Goal: Transaction & Acquisition: Obtain resource

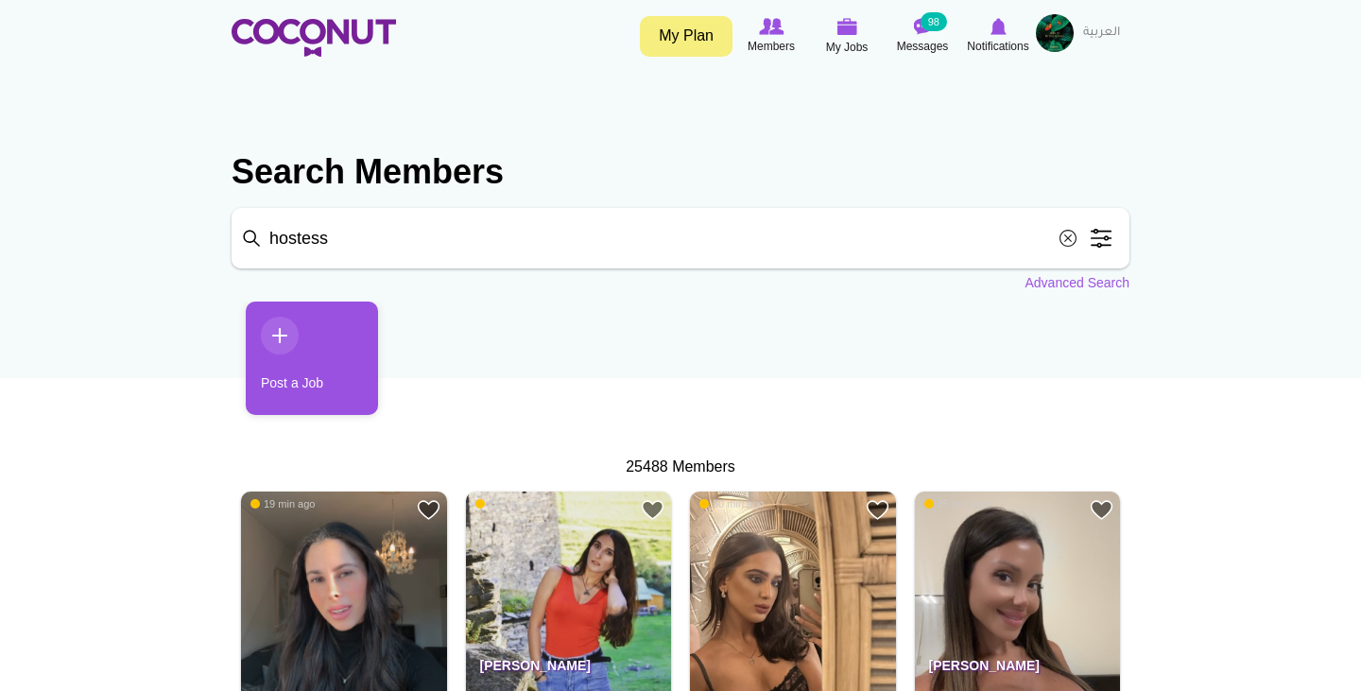
scroll to position [-1, 0]
click at [400, 245] on input "hostess" at bounding box center [680, 238] width 898 height 60
click button "Search" at bounding box center [0, 0] width 0 height 0
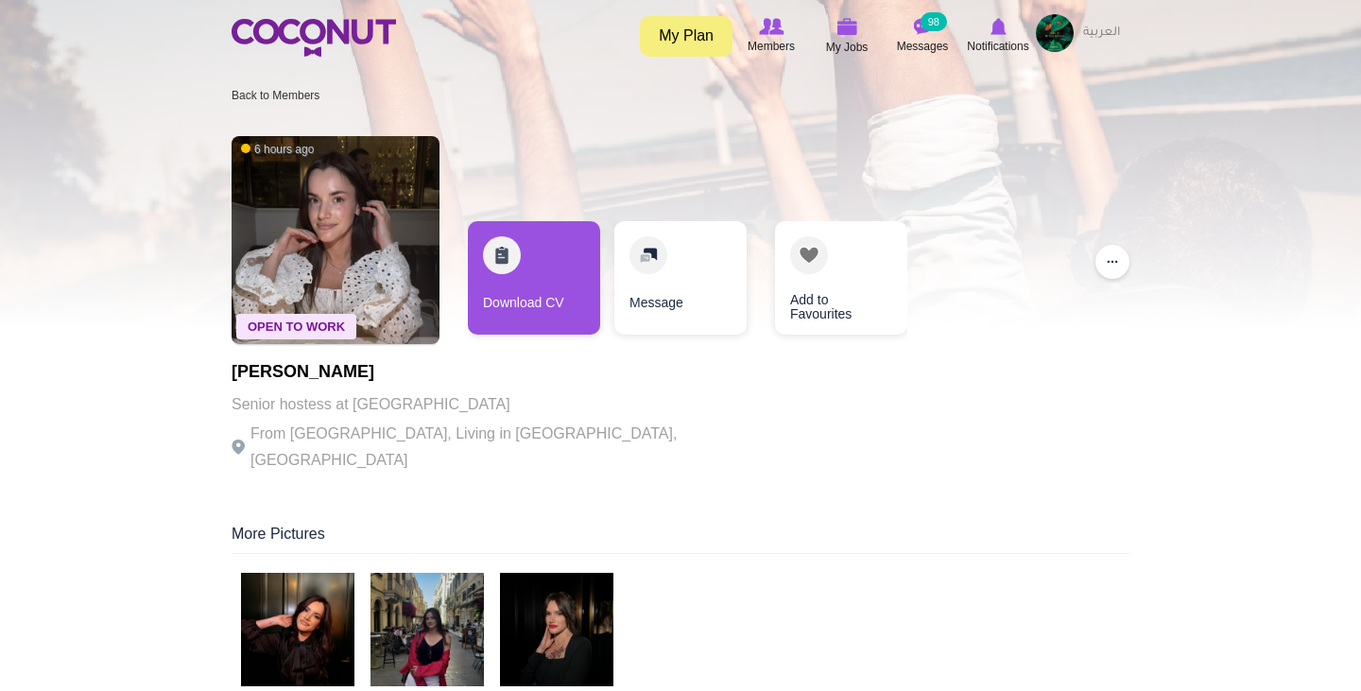
click at [590, 625] on img at bounding box center [556, 629] width 113 height 113
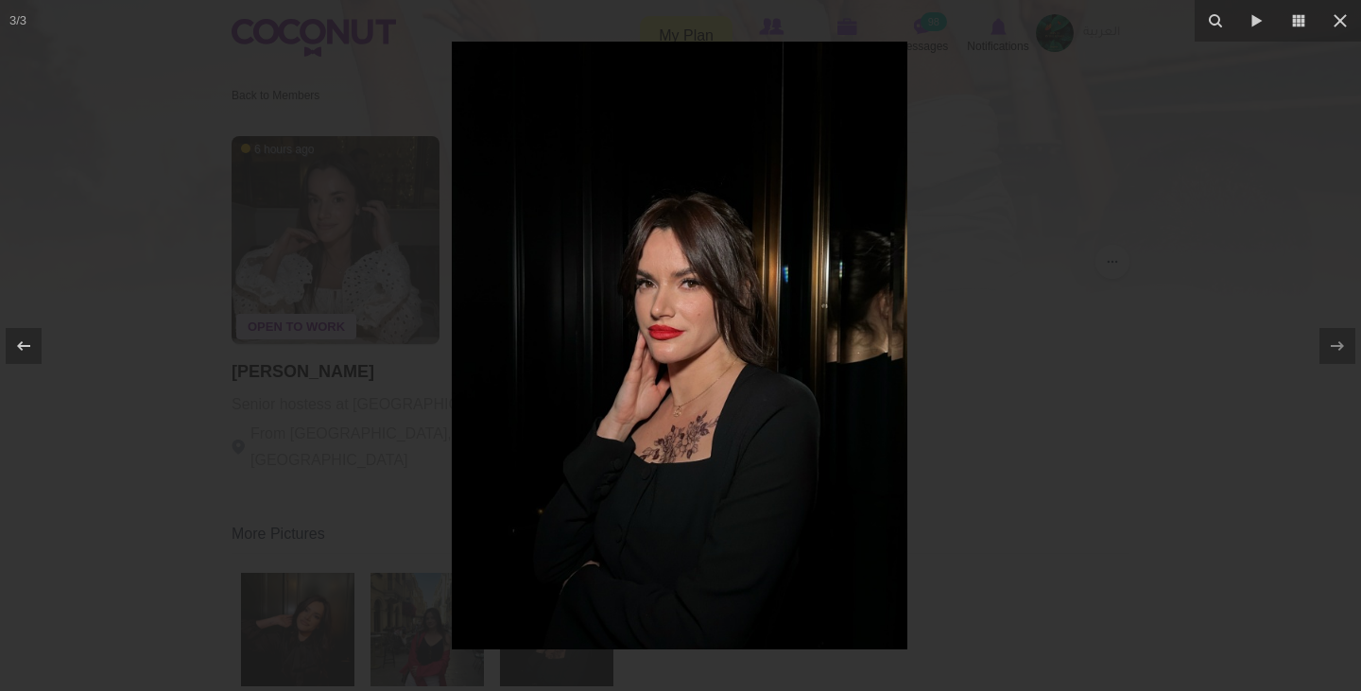
click at [368, 429] on div at bounding box center [680, 345] width 1361 height 691
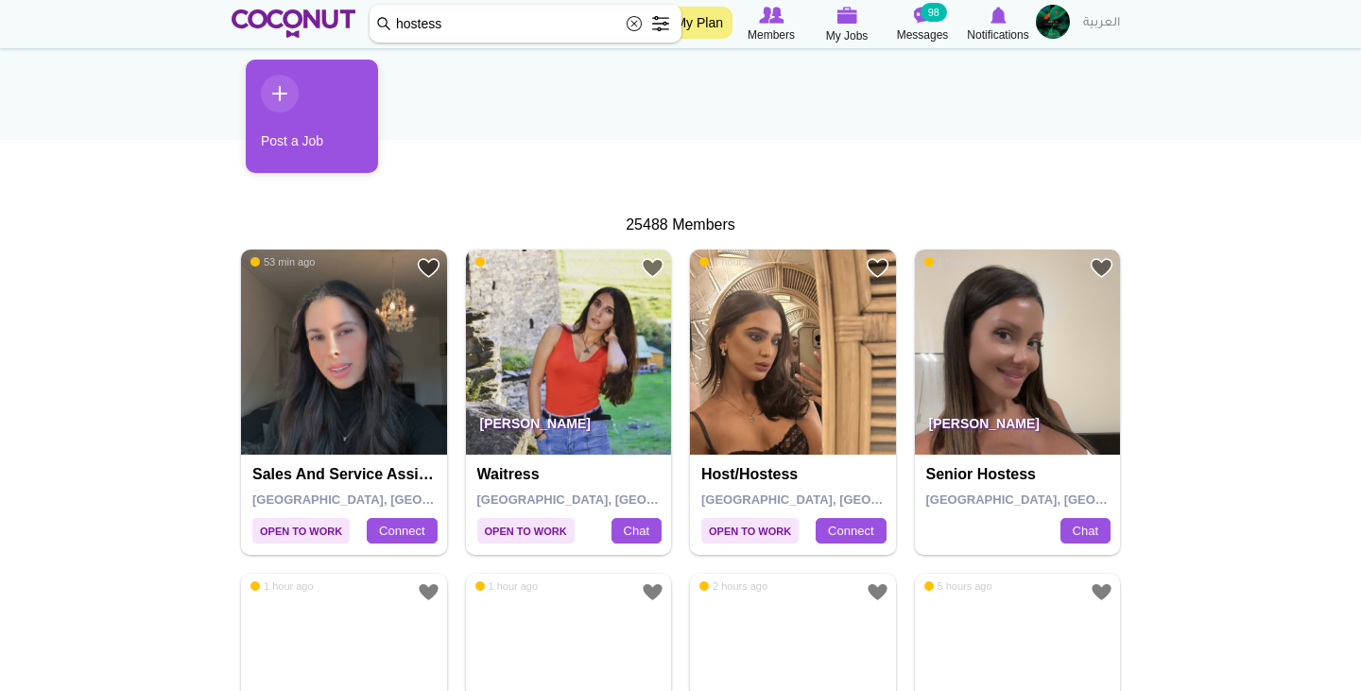
scroll to position [239, 0]
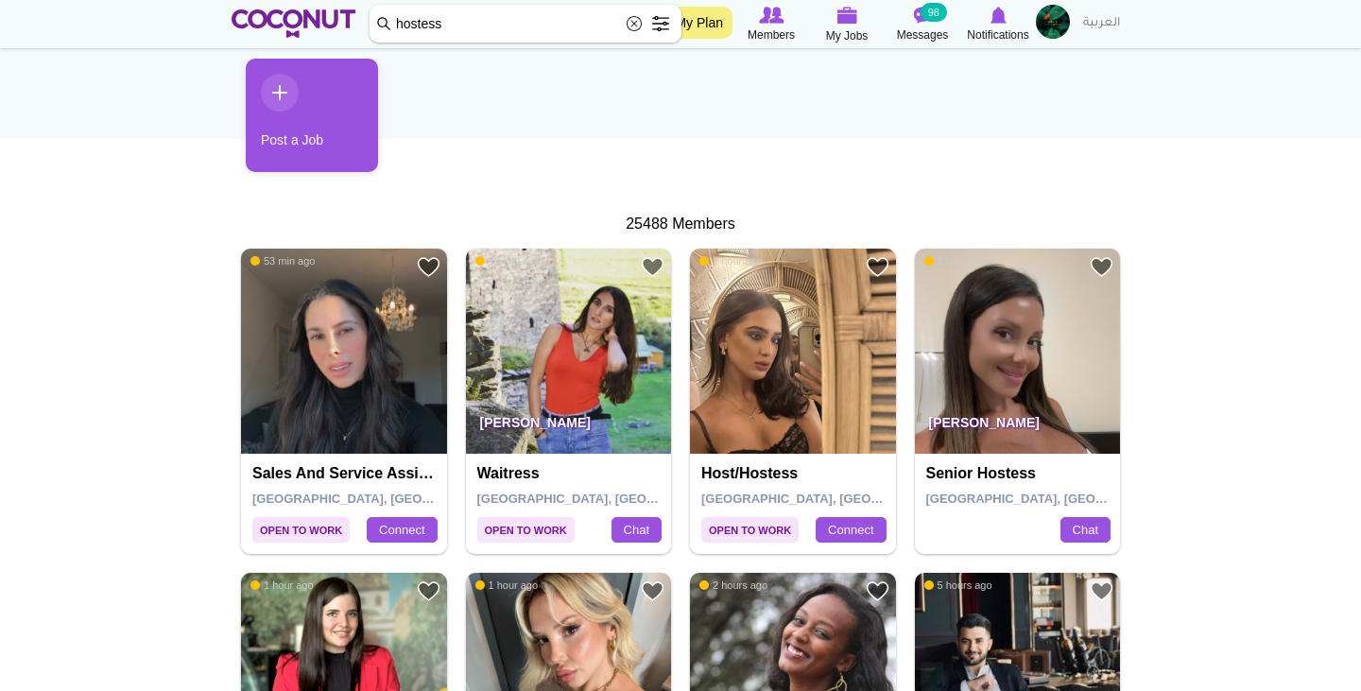
click at [524, 351] on img at bounding box center [569, 351] width 206 height 206
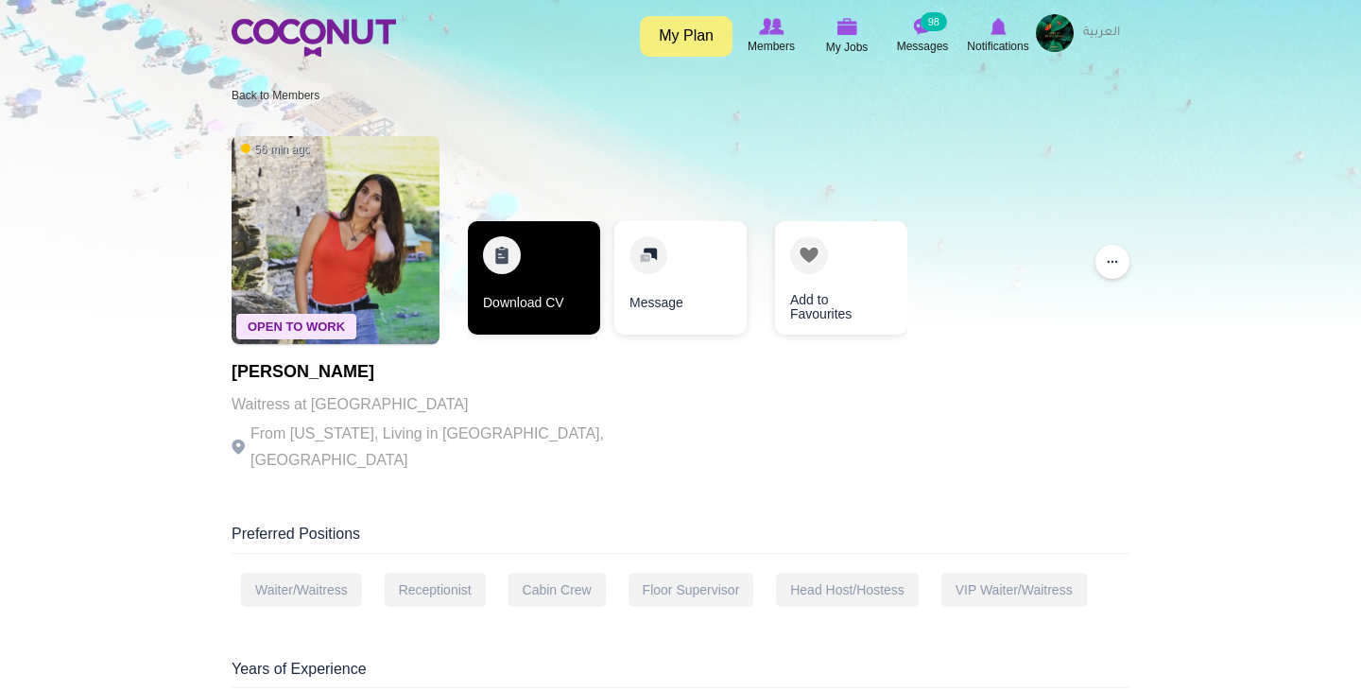
click at [515, 283] on link "Download CV" at bounding box center [534, 277] width 132 height 113
